Goal: Transaction & Acquisition: Purchase product/service

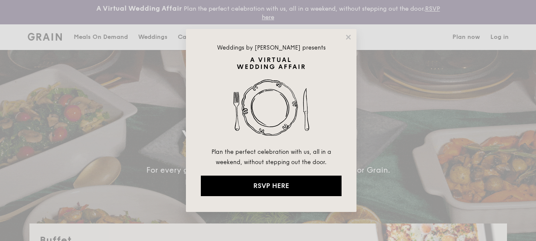
select select
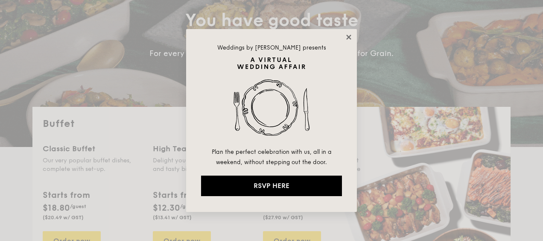
click at [346, 35] on icon at bounding box center [349, 37] width 8 height 8
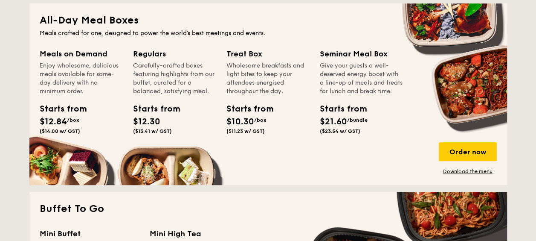
scroll to position [536, 0]
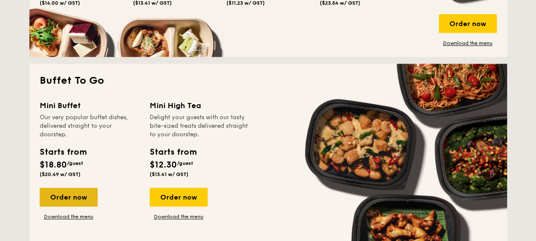
click at [70, 195] on div "Order now" at bounding box center [69, 196] width 58 height 19
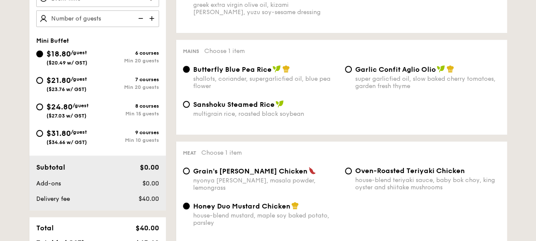
scroll to position [299, 0]
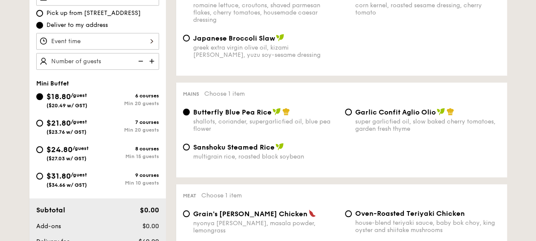
click at [76, 129] on span "($23.76 w/ GST)" at bounding box center [66, 132] width 40 height 6
click at [43, 126] on input "$21.80 /guest ($23.76 w/ GST) 7 courses Min 20 guests" at bounding box center [39, 122] width 7 height 7
radio input "true"
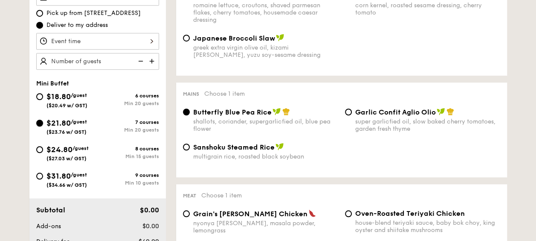
radio input "false"
radio input "true"
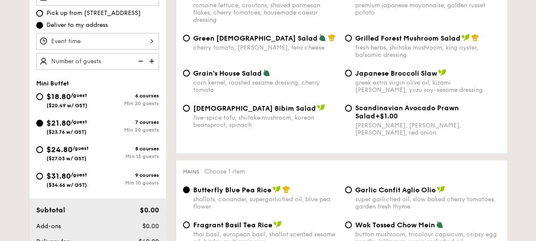
scroll to position [256, 0]
